Goal: Task Accomplishment & Management: Use online tool/utility

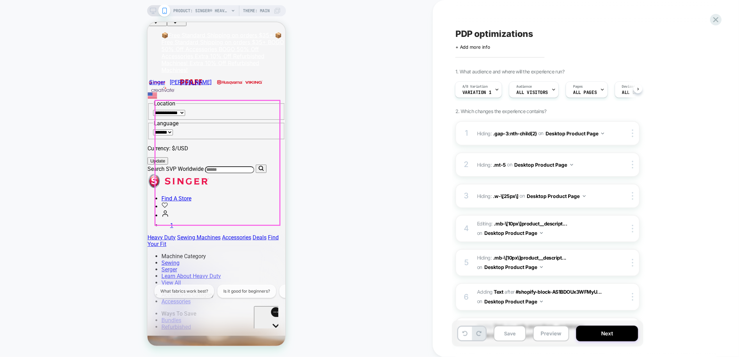
scroll to position [39, 0]
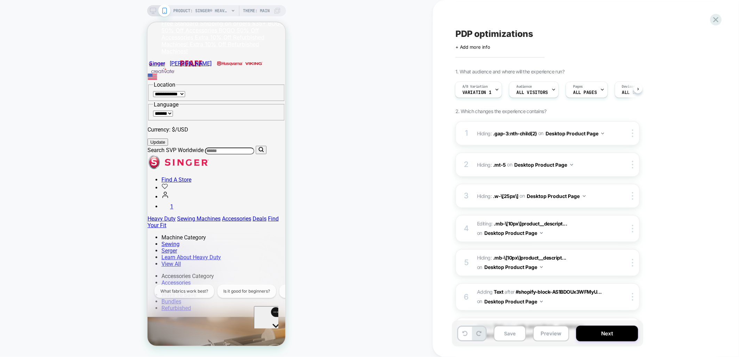
click at [152, 8] on icon at bounding box center [153, 11] width 6 height 6
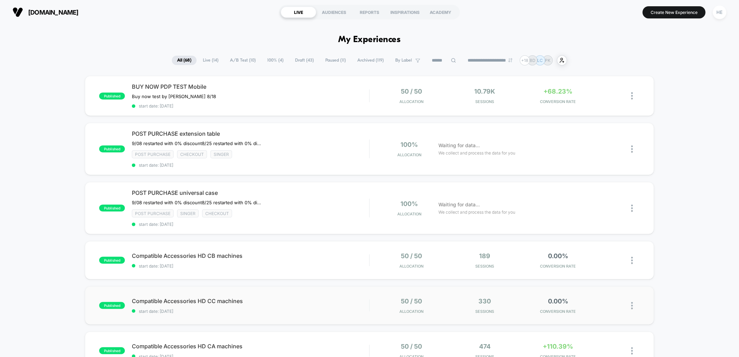
scroll to position [154, 0]
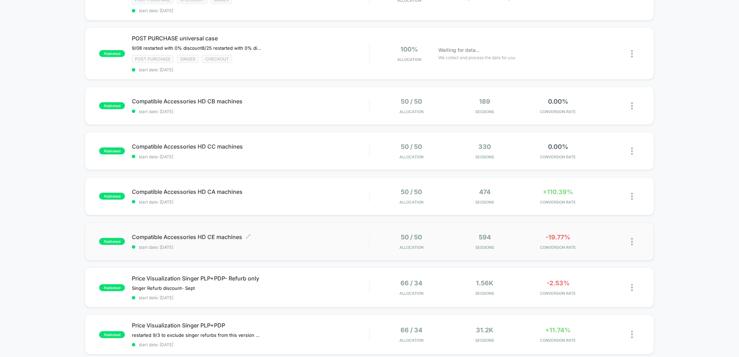
click at [304, 239] on div "Compatible Accessories HD CE machines Click to edit experience details Click to…" at bounding box center [250, 241] width 237 height 16
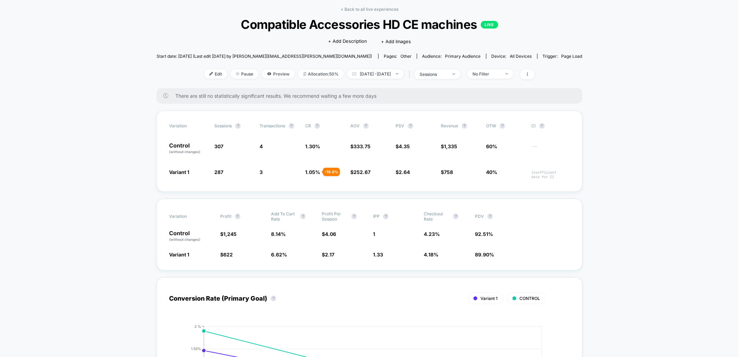
scroll to position [39, 0]
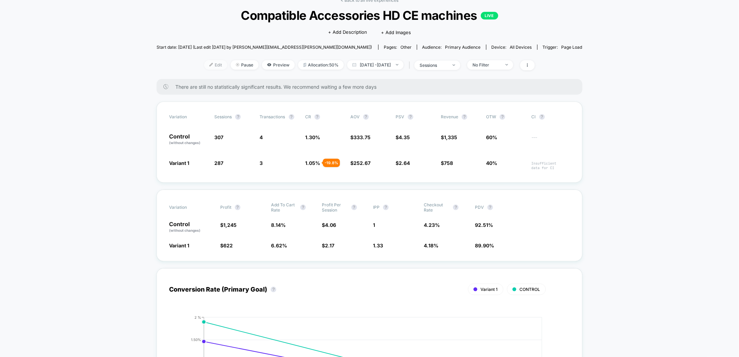
click at [207, 68] on span "Edit" at bounding box center [215, 64] width 23 height 9
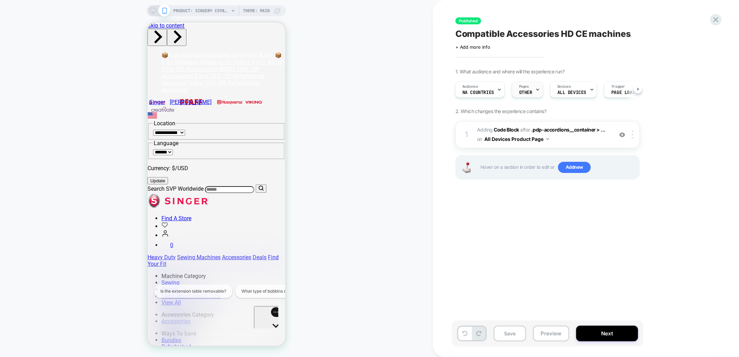
click at [530, 89] on div "Pages OTHER" at bounding box center [525, 90] width 27 height 16
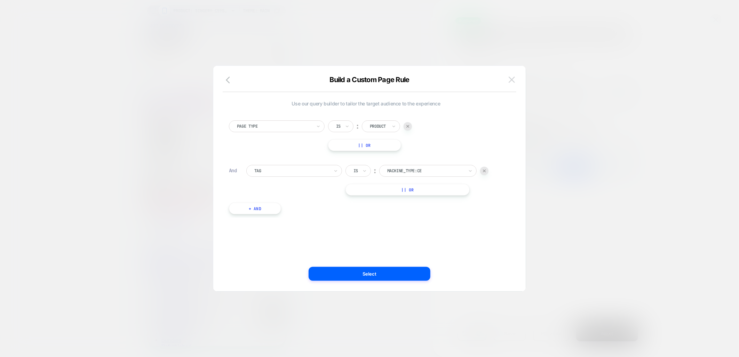
click at [509, 82] on img at bounding box center [512, 80] width 6 height 6
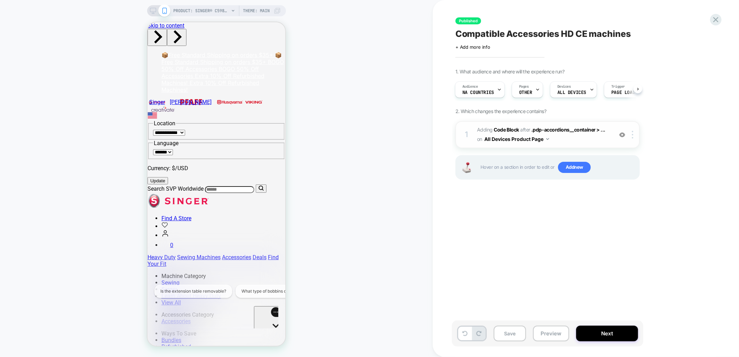
click at [574, 137] on span "Adding Code Block AFTER .pdp-accordions__container > ... .pdp-accordions__conta…" at bounding box center [543, 134] width 133 height 19
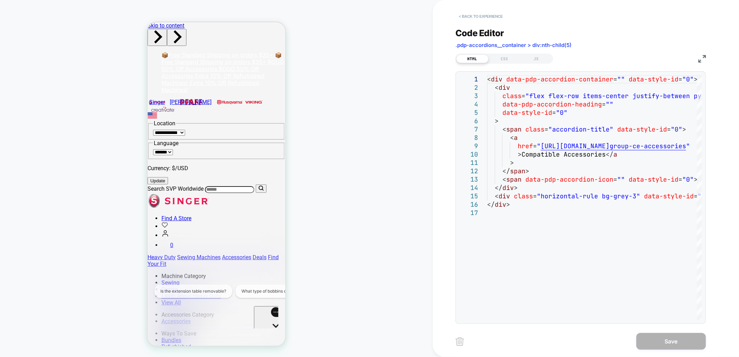
click at [481, 19] on button "< Back to experience" at bounding box center [480, 16] width 51 height 11
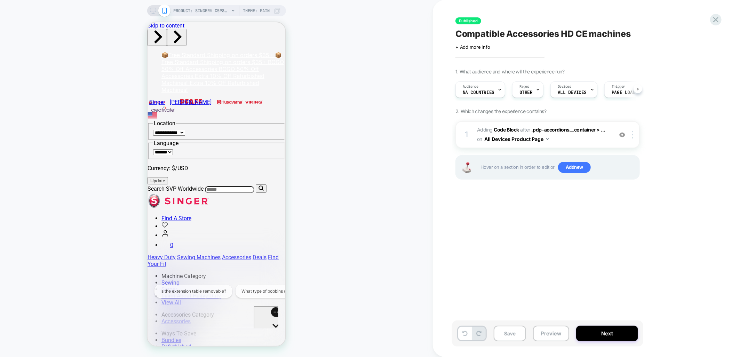
scroll to position [0, 0]
click at [571, 140] on span "Adding Code Block AFTER .pdp-accordions__container > ... .pdp-accordions__conta…" at bounding box center [543, 134] width 133 height 19
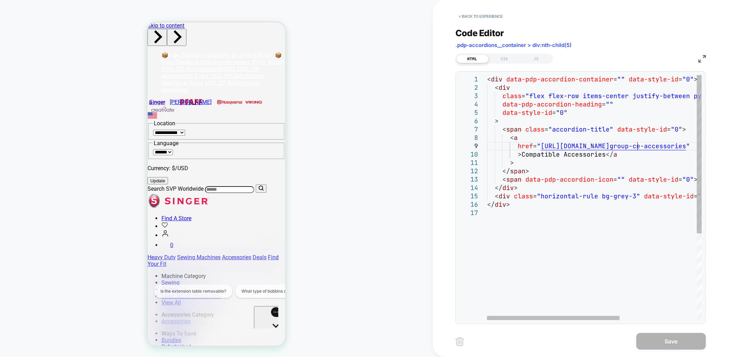
click at [638, 146] on div "< div data-pdp-accordion-container = "" data-style-id = "0" > < div class = "fl…" at bounding box center [656, 264] width 339 height 378
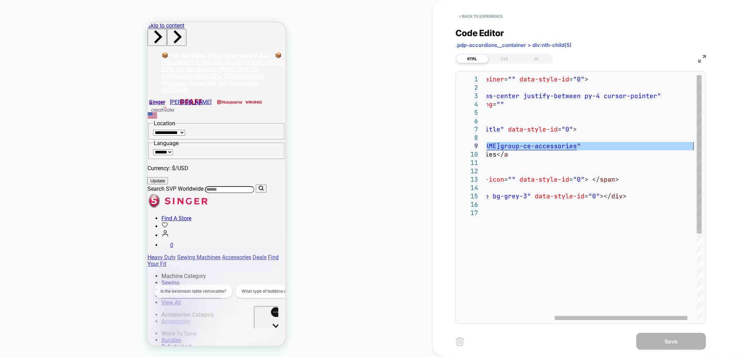
drag, startPoint x: 539, startPoint y: 145, endPoint x: 692, endPoint y: 147, distance: 152.7
click at [692, 147] on div "< div data-pdp-accordion-container = "" data-style-id = "0" > < div class = "fl…" at bounding box center [547, 264] width 339 height 378
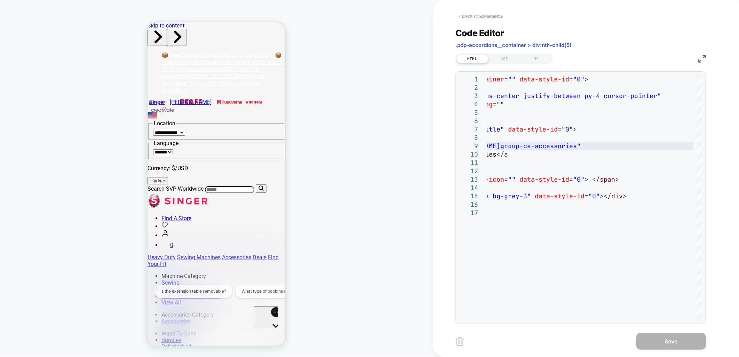
click at [476, 12] on button "< Back to experience" at bounding box center [480, 16] width 51 height 11
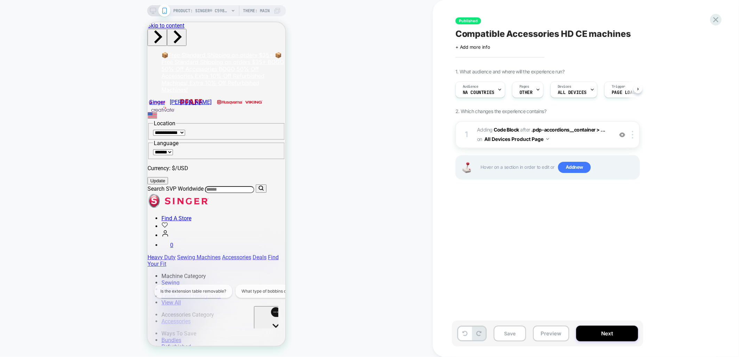
scroll to position [0, 0]
click at [712, 18] on icon at bounding box center [715, 19] width 9 height 9
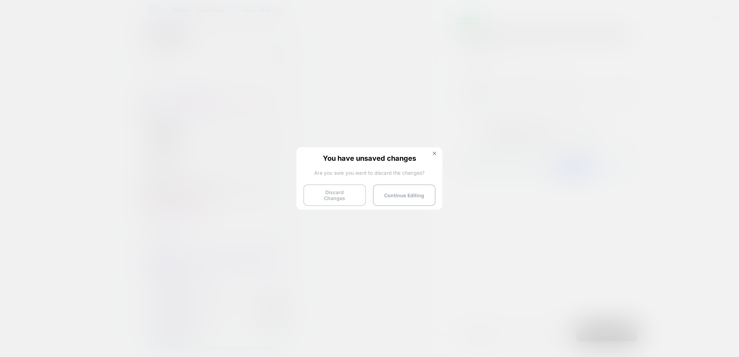
click at [327, 191] on button "Discard Changes" at bounding box center [334, 195] width 63 height 22
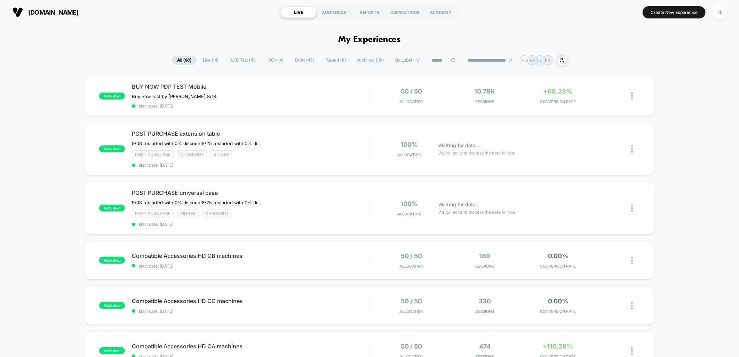
click at [209, 57] on span "Live ( 14 )" at bounding box center [211, 60] width 26 height 9
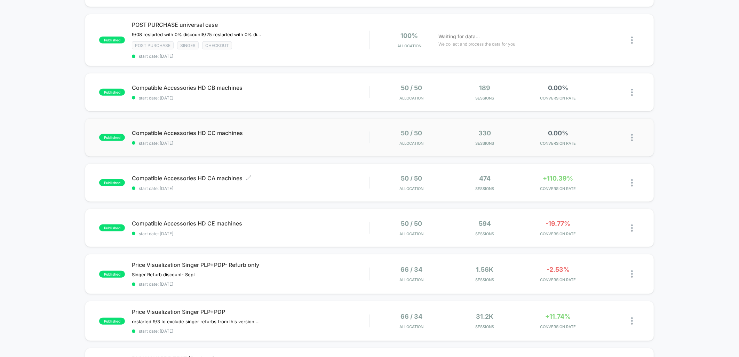
scroll to position [154, 0]
